Goal: Find specific page/section: Find specific page/section

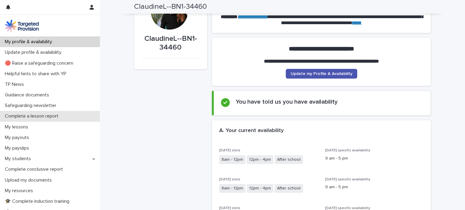
click at [38, 118] on p "Complete a lesson report" at bounding box center [32, 117] width 61 height 6
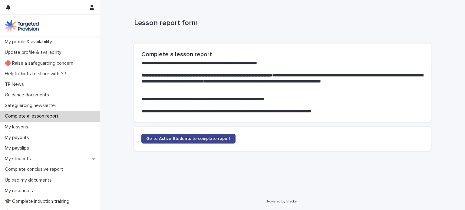
click at [165, 141] on link "Go to Active Students to complete report" at bounding box center [188, 139] width 94 height 10
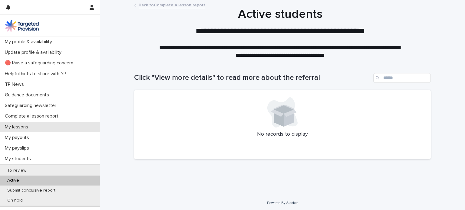
click at [25, 128] on p "My lessons" at bounding box center [17, 127] width 31 height 6
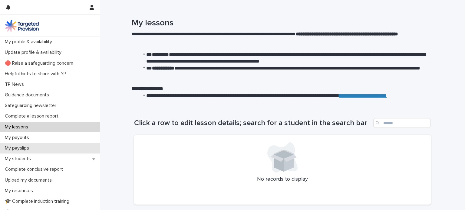
click at [33, 150] on p "My payslips" at bounding box center [17, 149] width 31 height 6
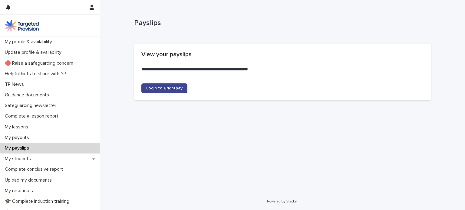
click at [158, 87] on span "Login to Brightpay" at bounding box center [164, 88] width 36 height 4
